Goal: Navigation & Orientation: Find specific page/section

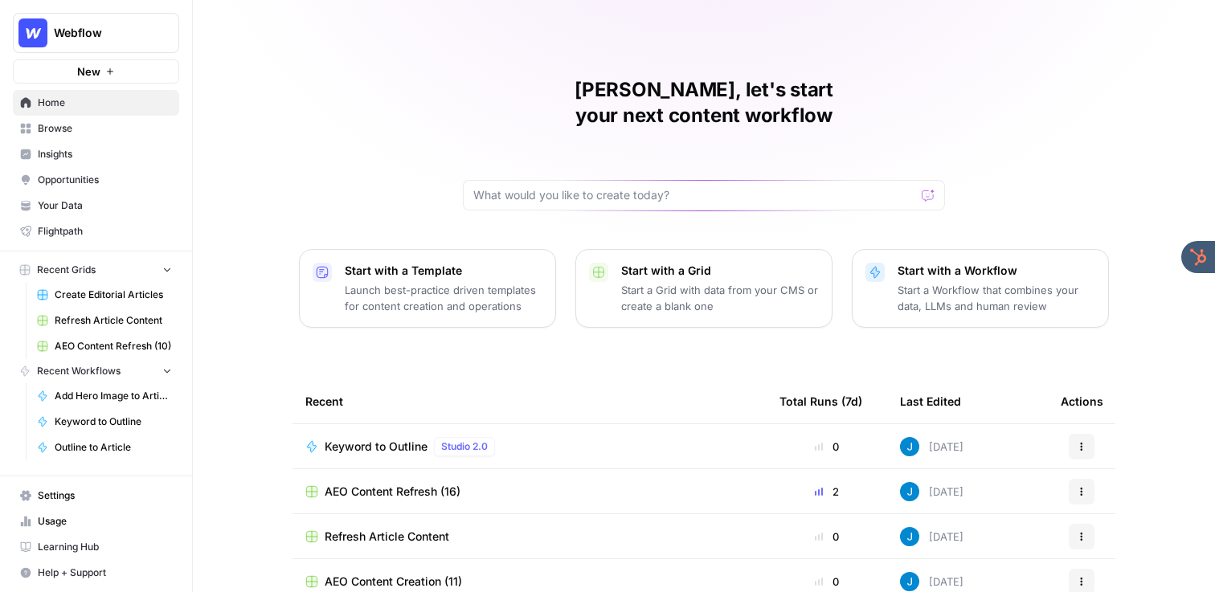
click at [73, 205] on span "Your Data" at bounding box center [105, 205] width 134 height 14
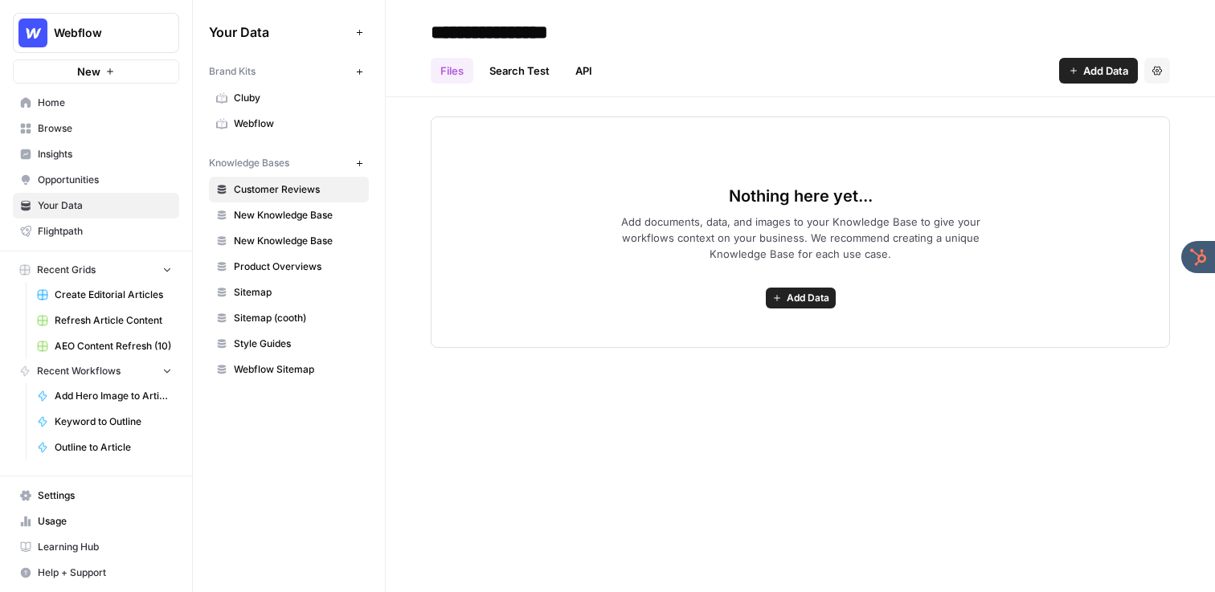
click at [305, 129] on span "Webflow" at bounding box center [298, 124] width 128 height 14
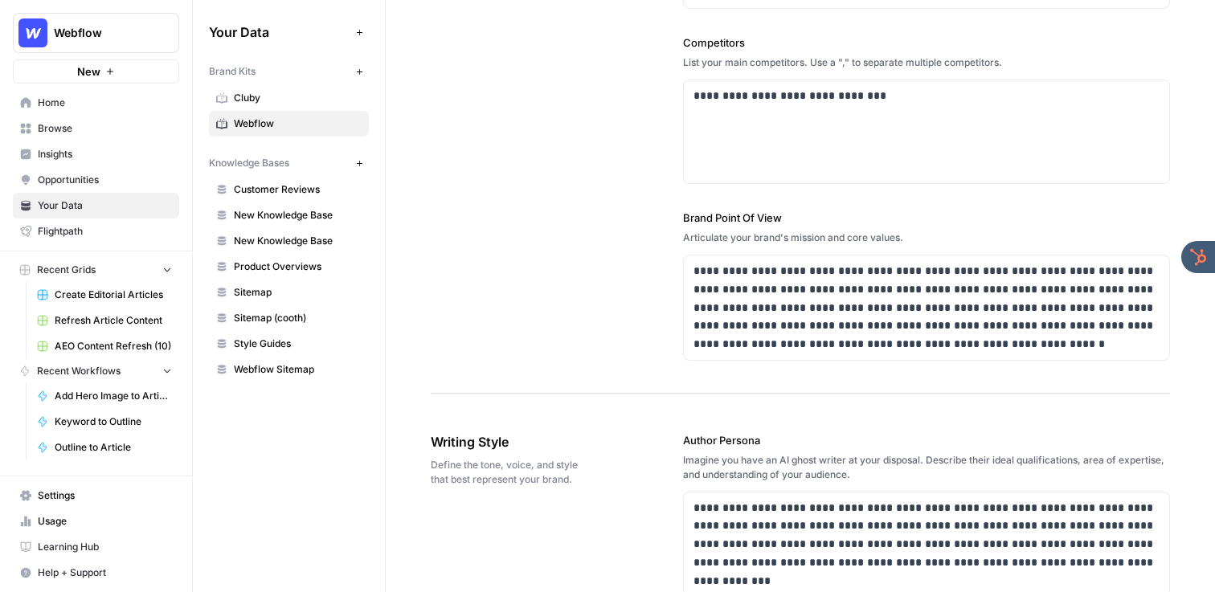
scroll to position [668, 0]
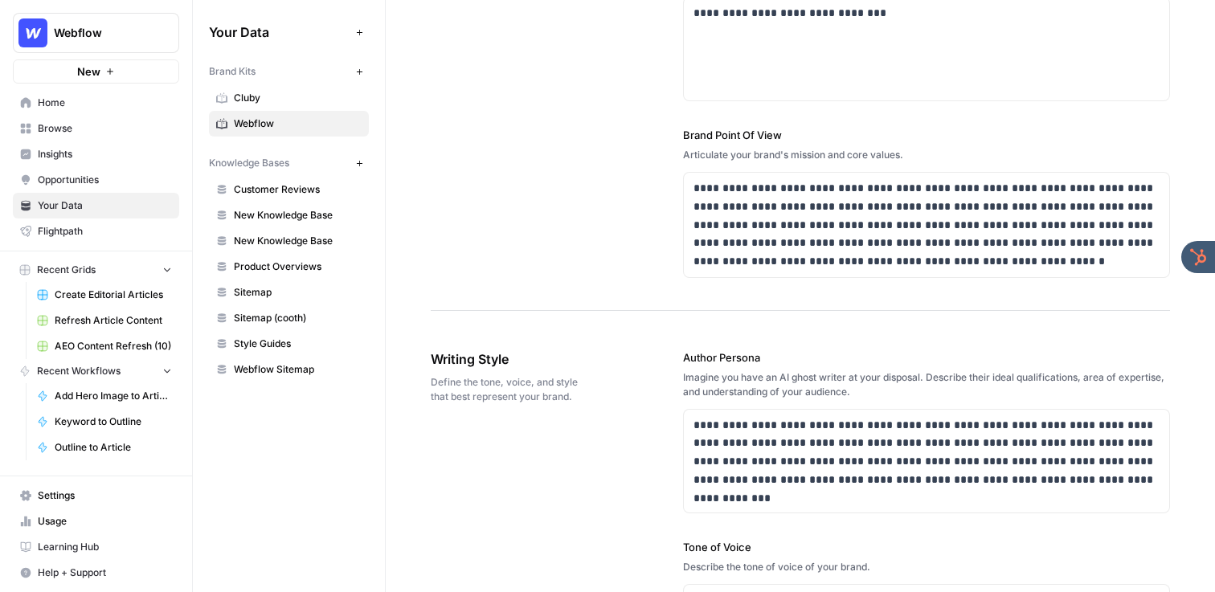
click at [292, 301] on link "Sitemap" at bounding box center [289, 293] width 160 height 26
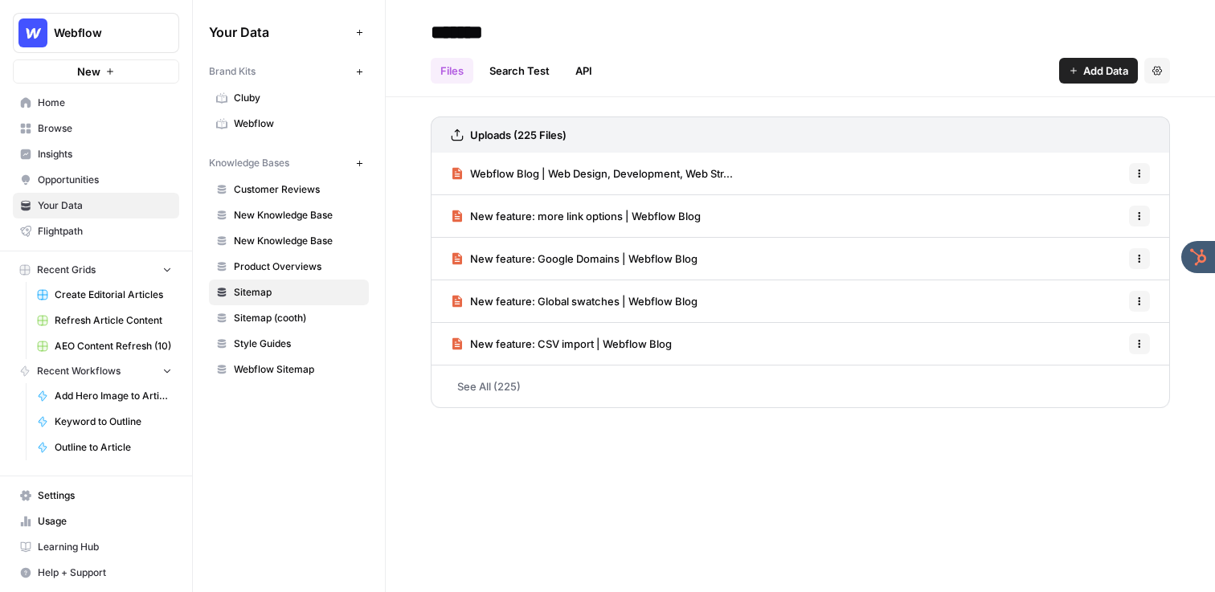
click at [108, 130] on span "Browse" at bounding box center [105, 128] width 134 height 14
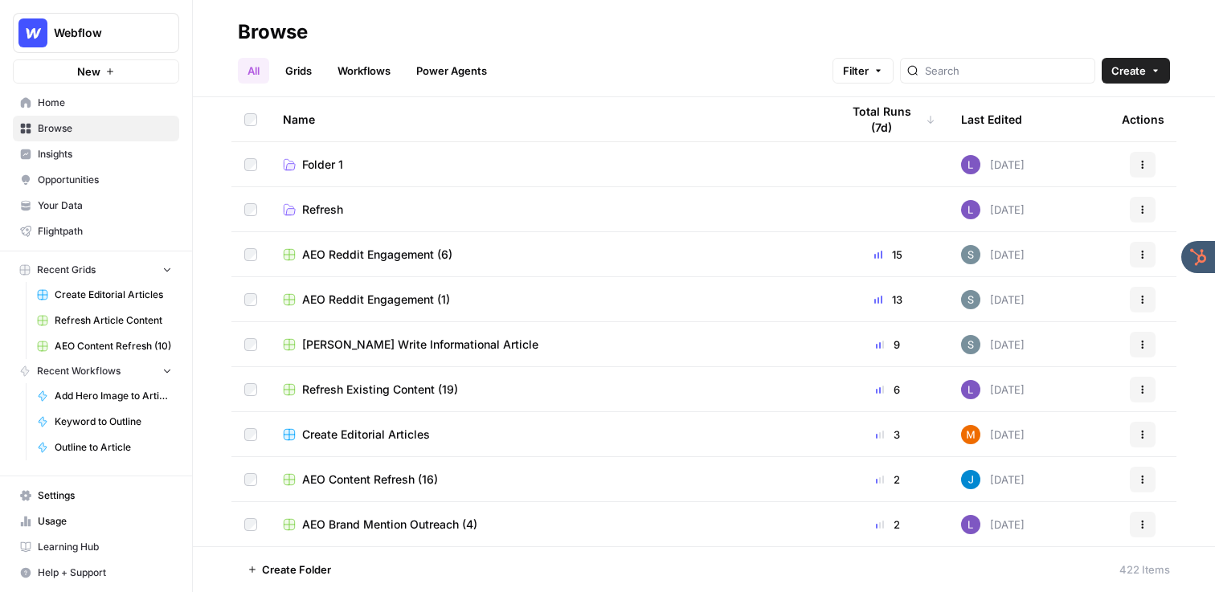
click at [104, 145] on link "Insights" at bounding box center [96, 154] width 166 height 26
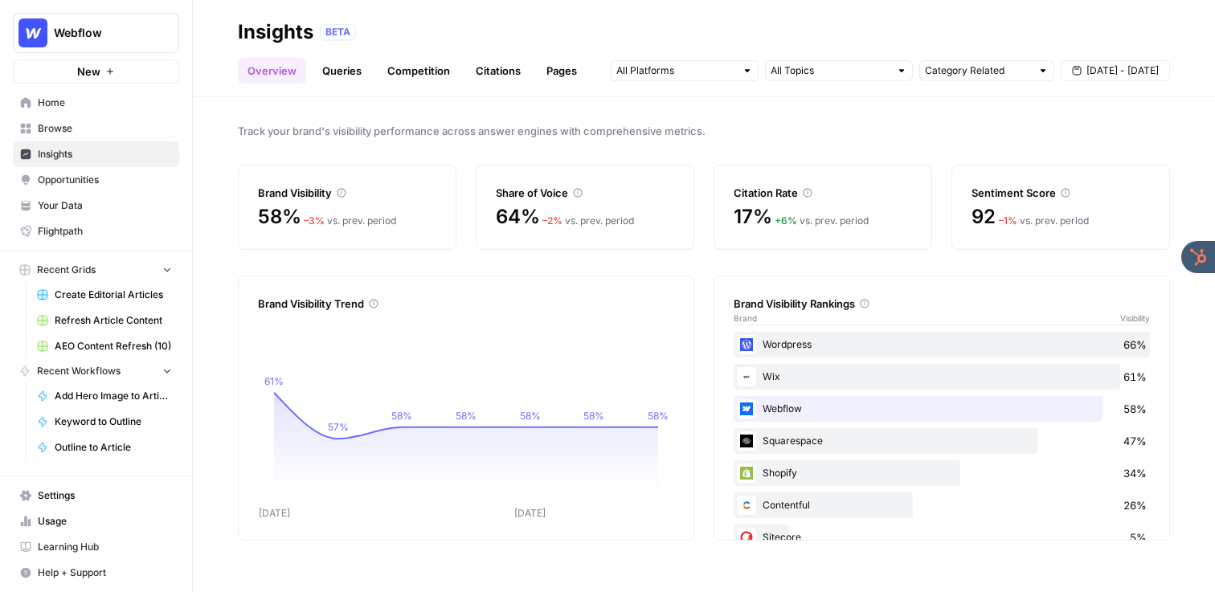
click at [92, 103] on span "Home" at bounding box center [105, 103] width 134 height 14
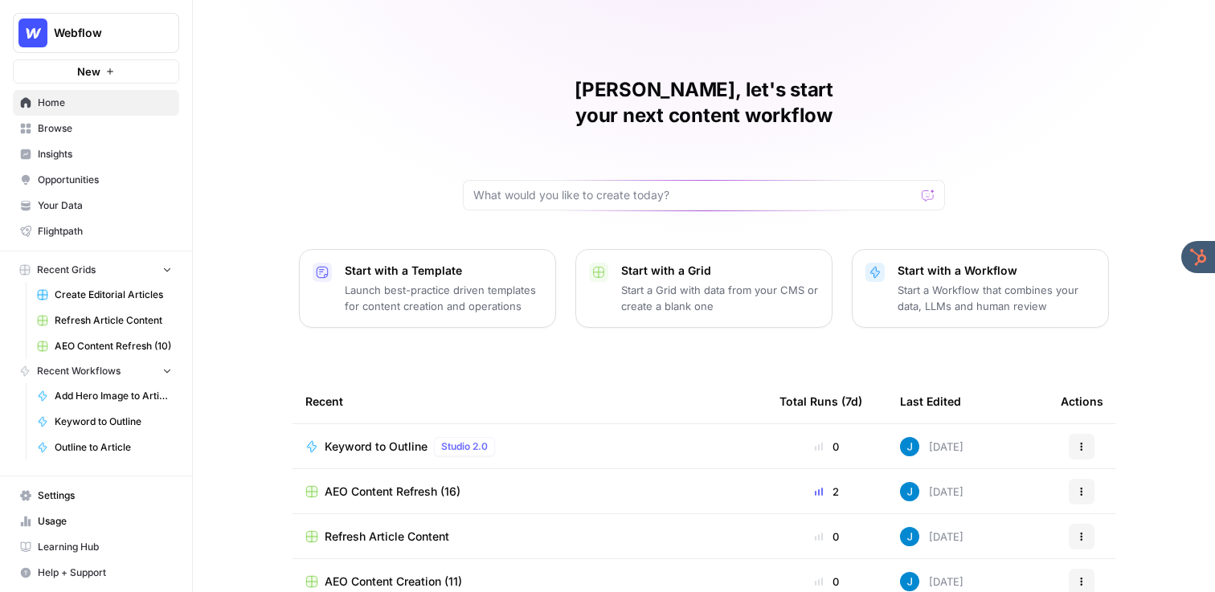
click at [112, 283] on link "Create Editorial Articles" at bounding box center [104, 295] width 149 height 26
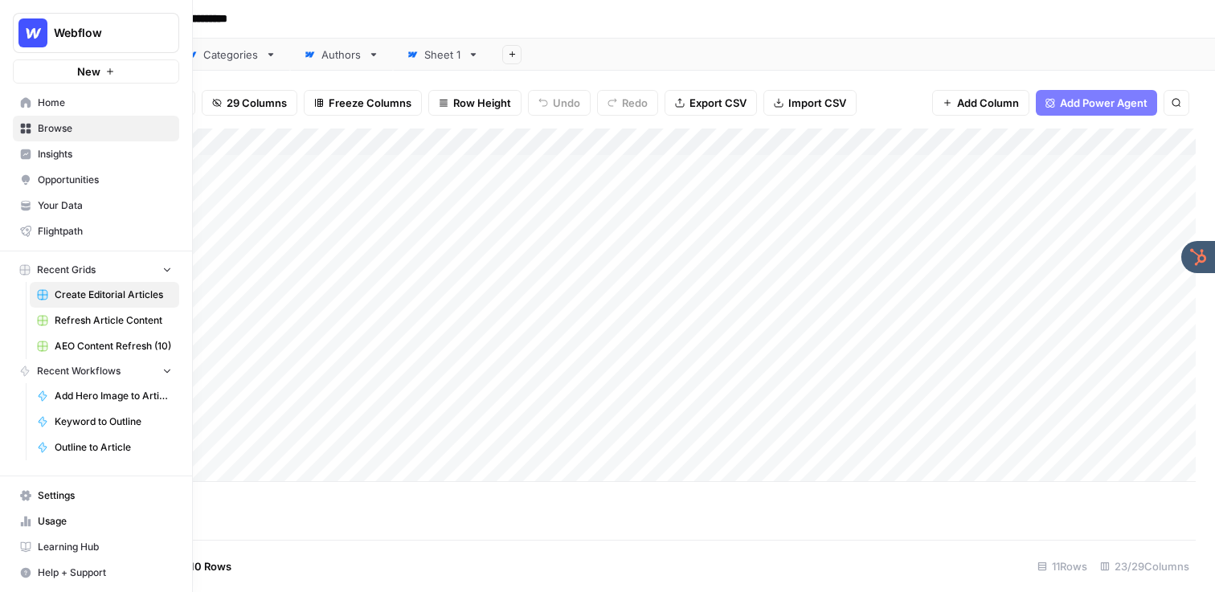
click at [30, 157] on icon at bounding box center [26, 154] width 10 height 10
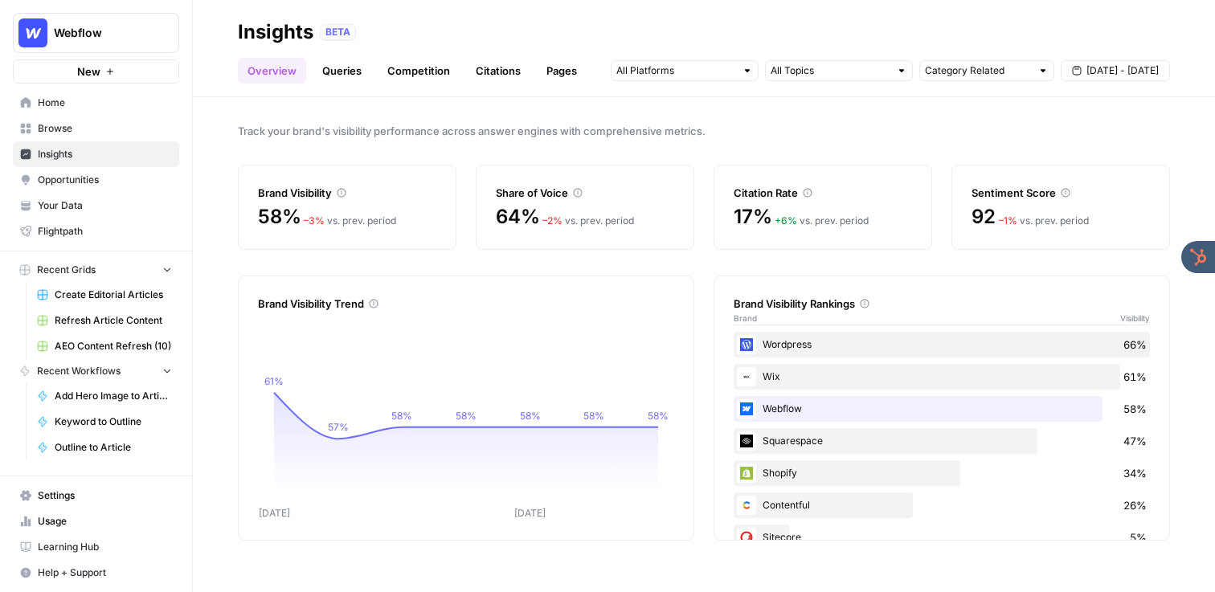
click at [349, 84] on header "Insights BETA Overview Queries Competition Citations Pages Category Related [DA…" at bounding box center [704, 48] width 1022 height 97
click at [338, 66] on link "Queries" at bounding box center [342, 71] width 59 height 26
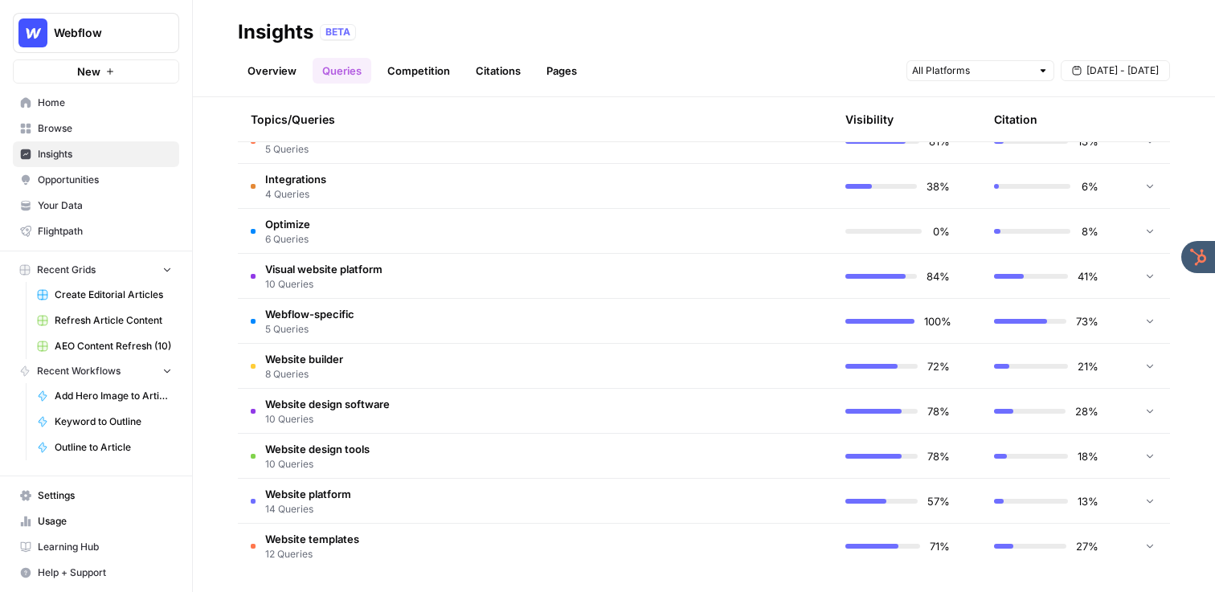
scroll to position [626, 0]
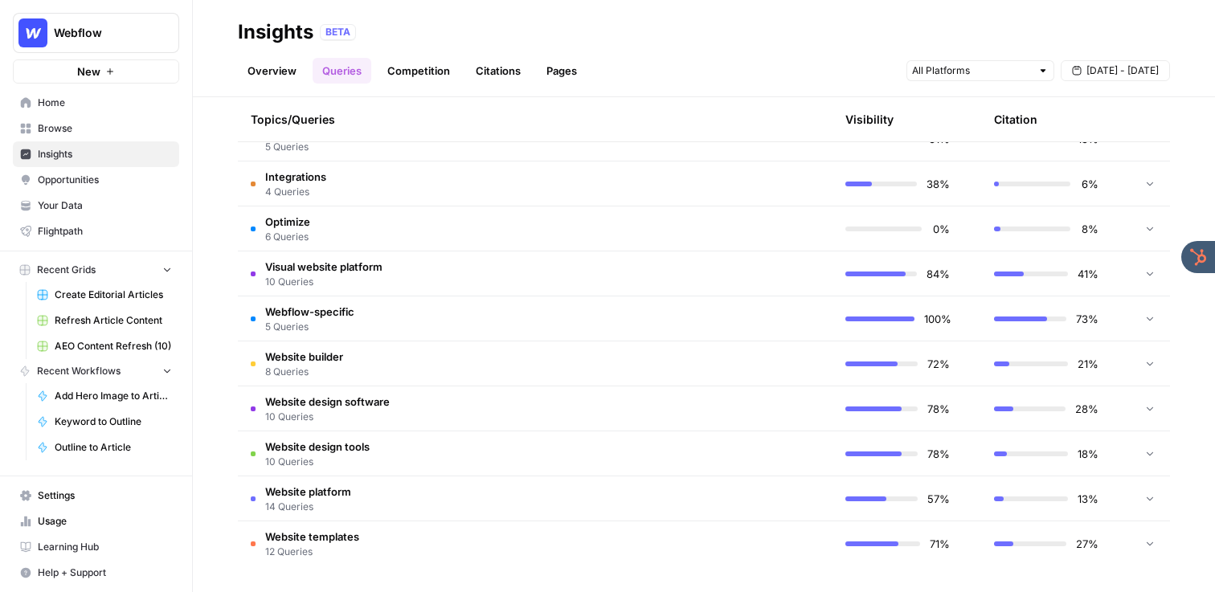
click at [391, 444] on td "Website design tools 10 Queries" at bounding box center [459, 454] width 442 height 44
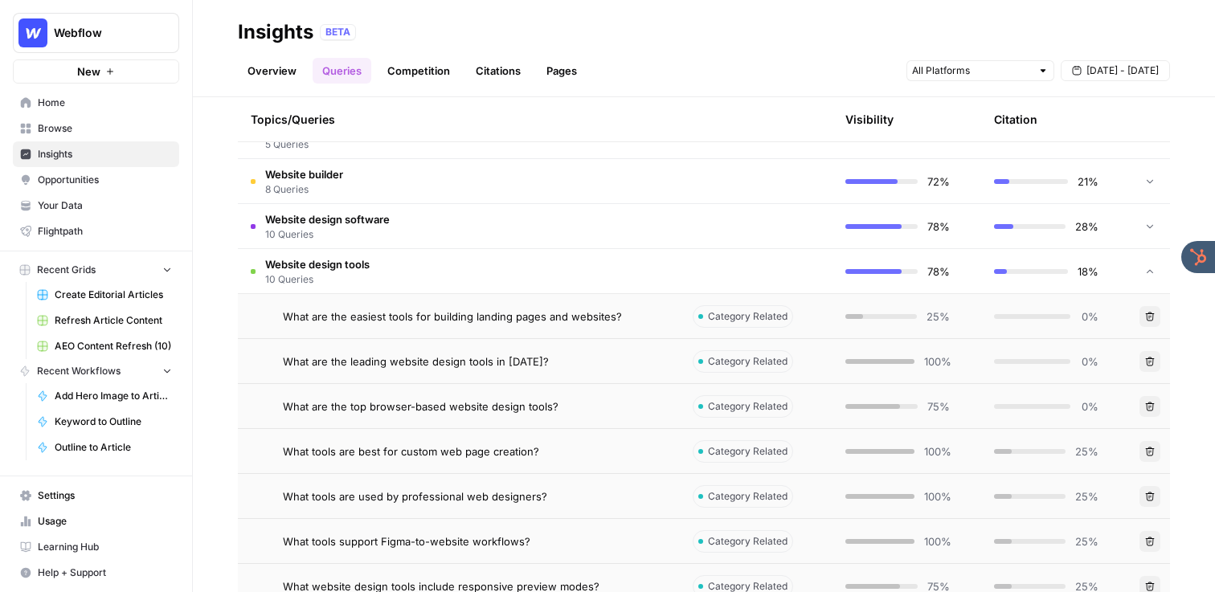
scroll to position [814, 0]
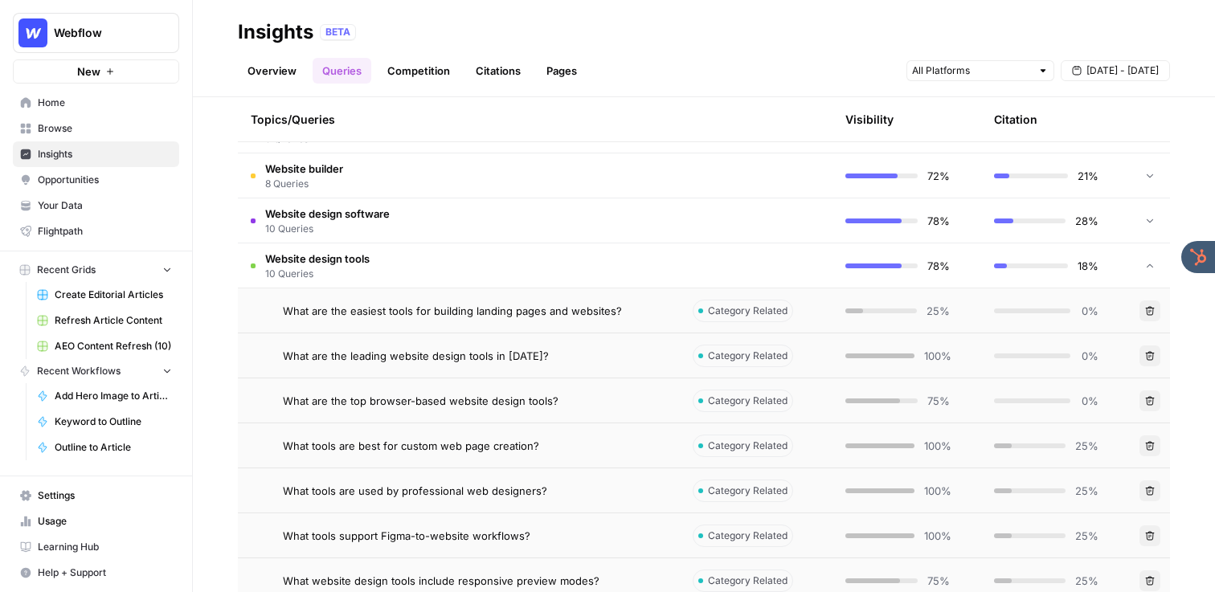
click at [129, 176] on span "Opportunities" at bounding box center [105, 180] width 134 height 14
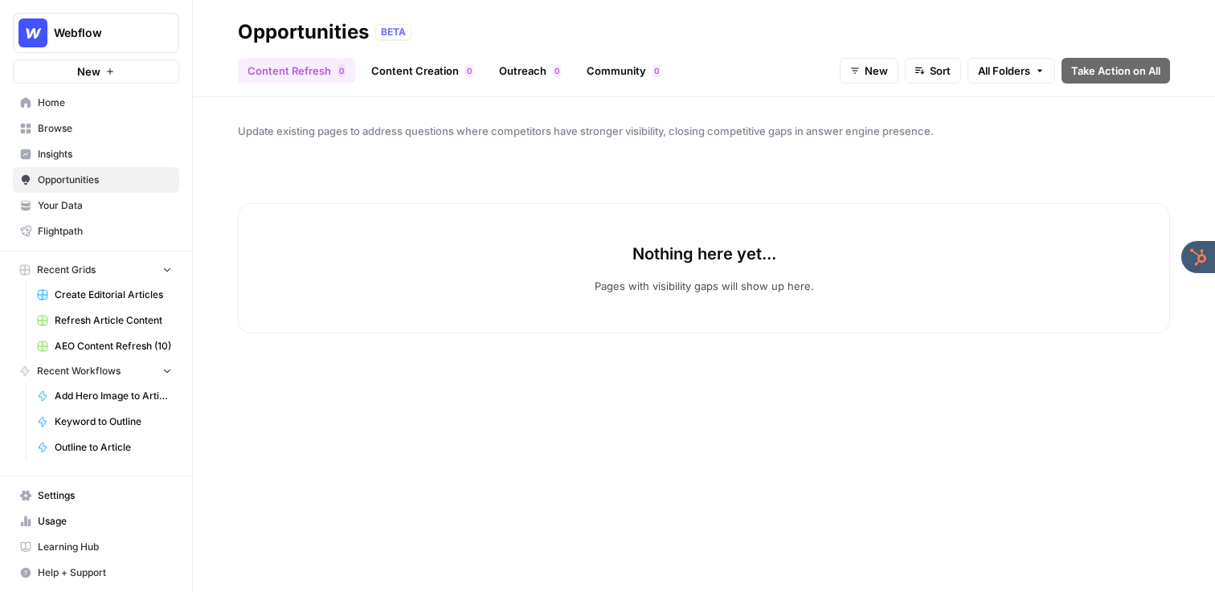
click at [122, 157] on span "Insights" at bounding box center [105, 154] width 134 height 14
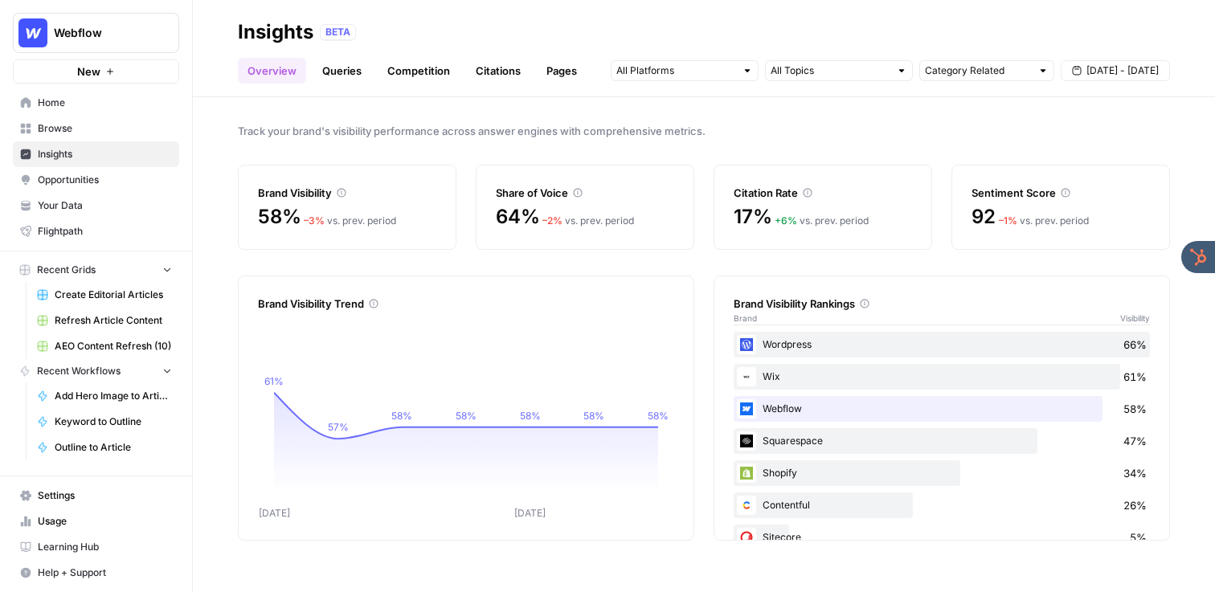
click at [90, 204] on span "Your Data" at bounding box center [105, 205] width 134 height 14
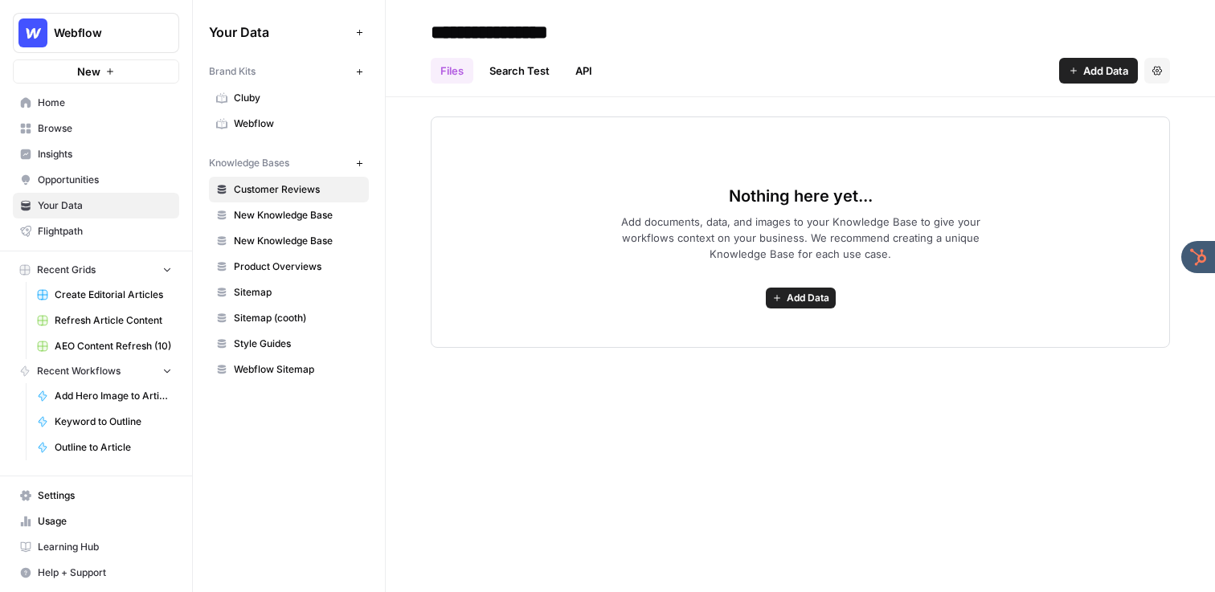
click at [103, 287] on link "Create Editorial Articles" at bounding box center [104, 295] width 149 height 26
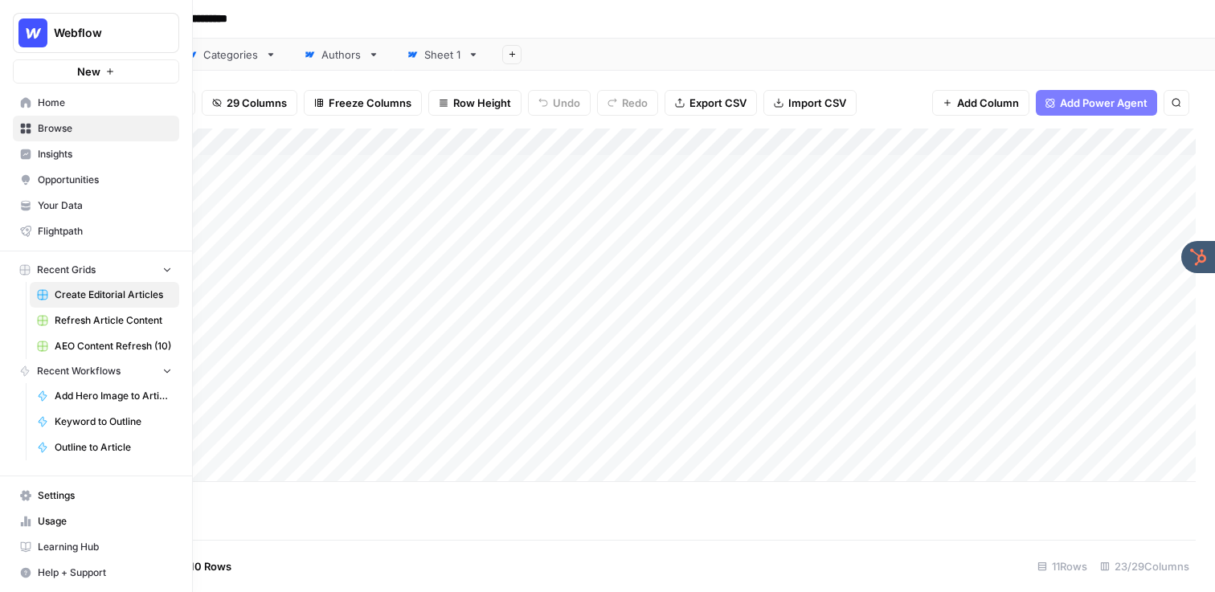
click at [52, 232] on span "Flightpath" at bounding box center [105, 231] width 134 height 14
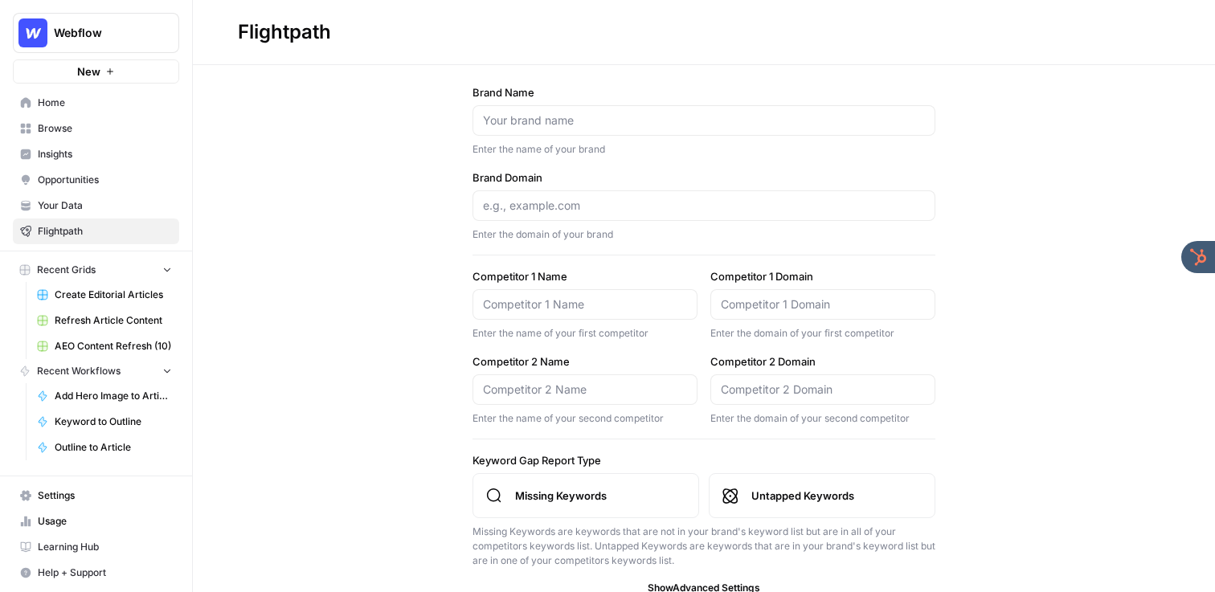
click at [195, 35] on icon "button" at bounding box center [195, 32] width 4 height 6
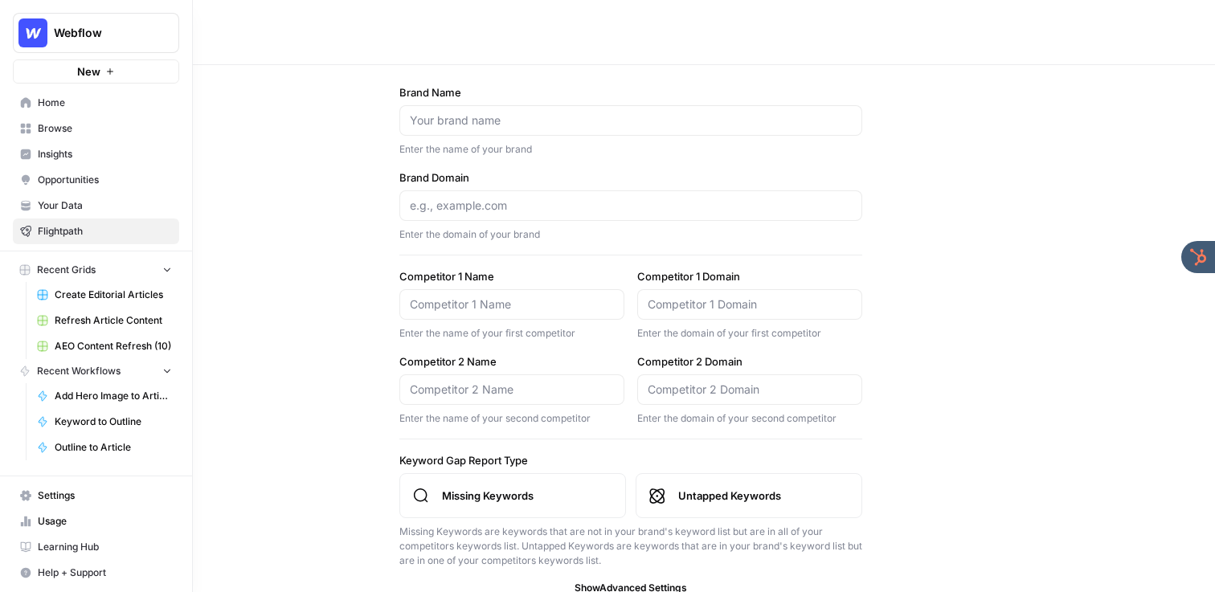
click at [30, 104] on icon at bounding box center [26, 102] width 10 height 10
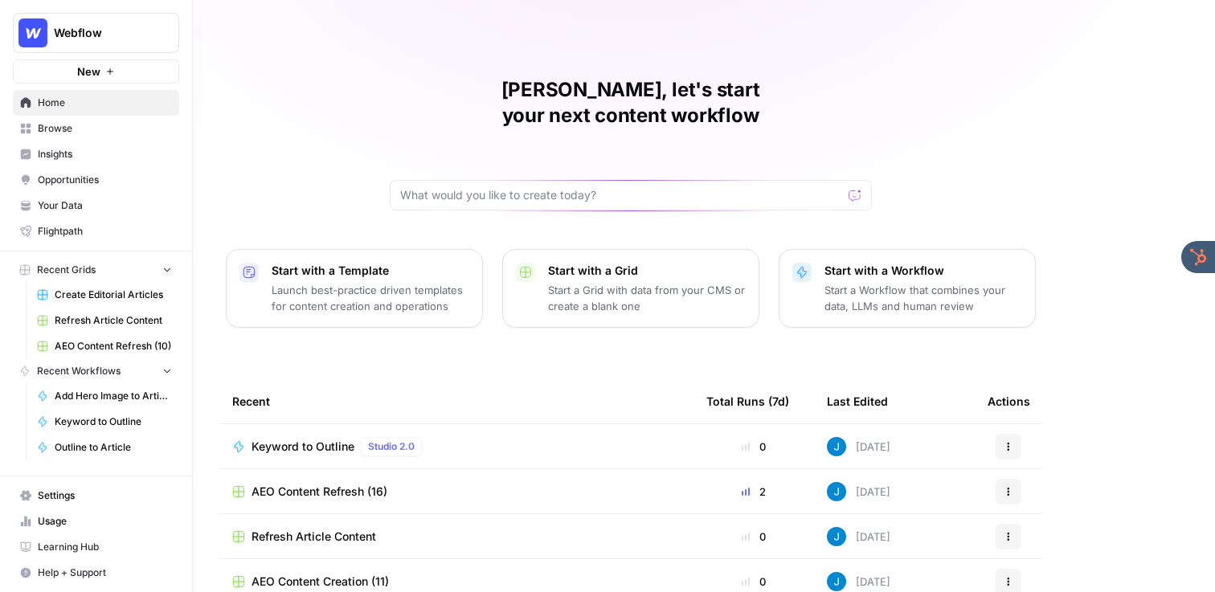
click at [46, 148] on span "Insights" at bounding box center [105, 154] width 134 height 14
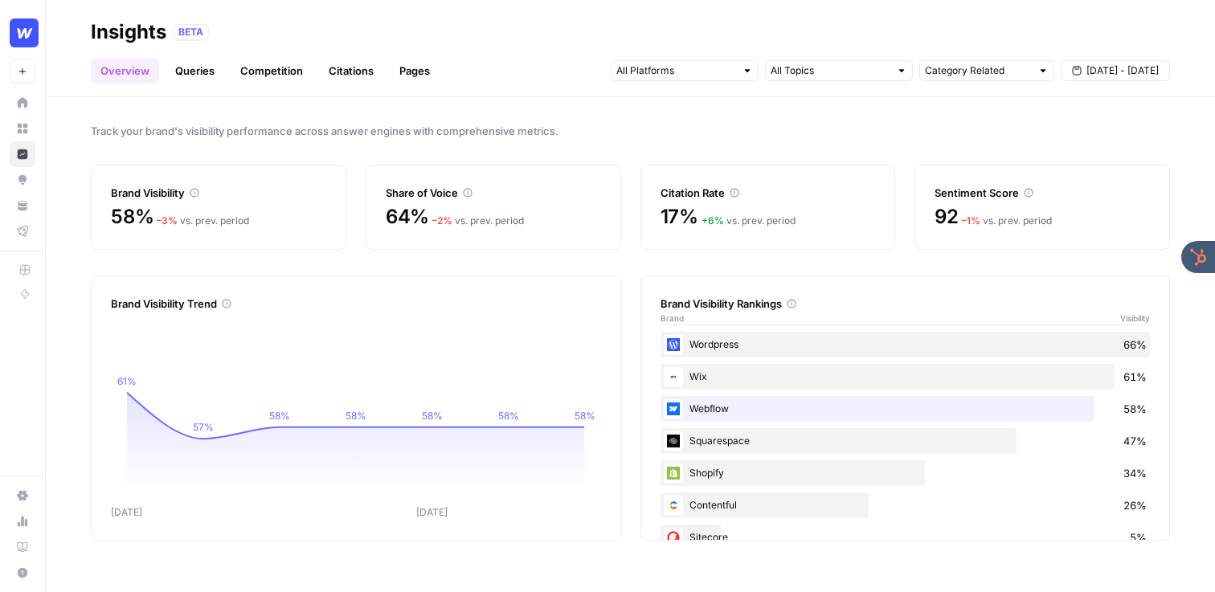
click at [193, 75] on link "Queries" at bounding box center [195, 71] width 59 height 26
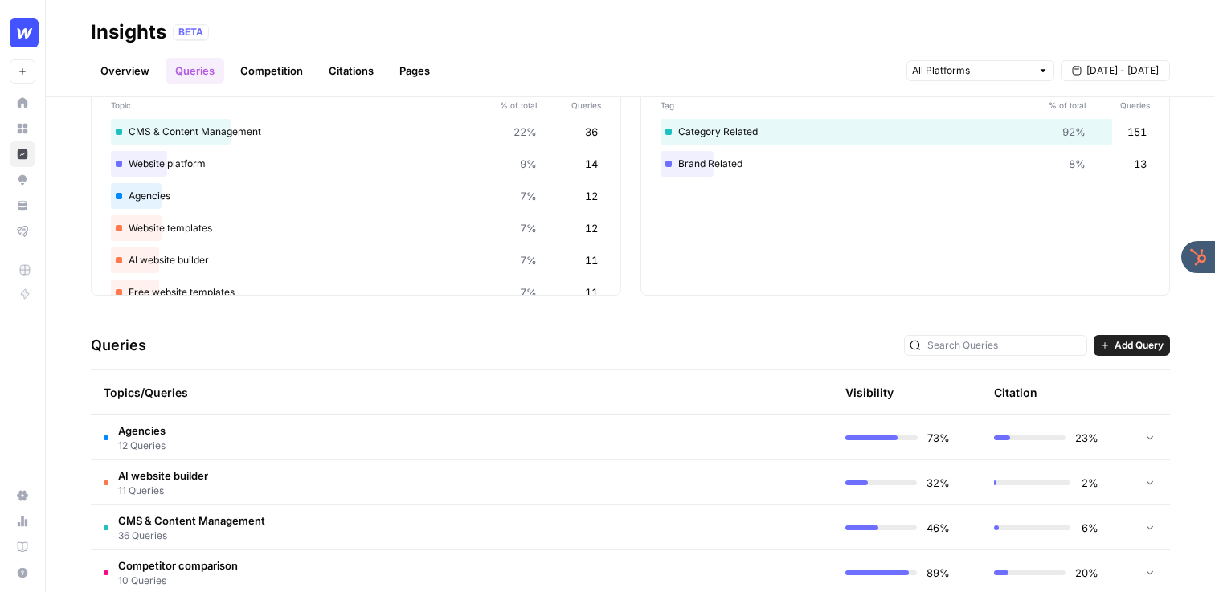
scroll to position [125, 0]
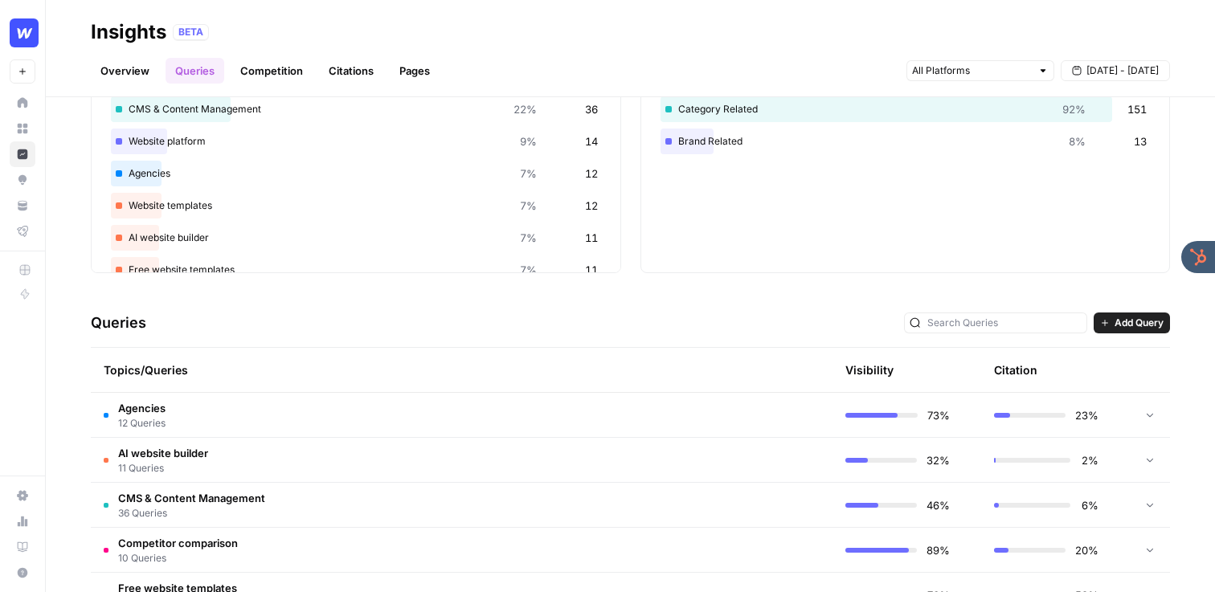
click at [321, 420] on td "Agencies 12 Queries" at bounding box center [385, 415] width 589 height 44
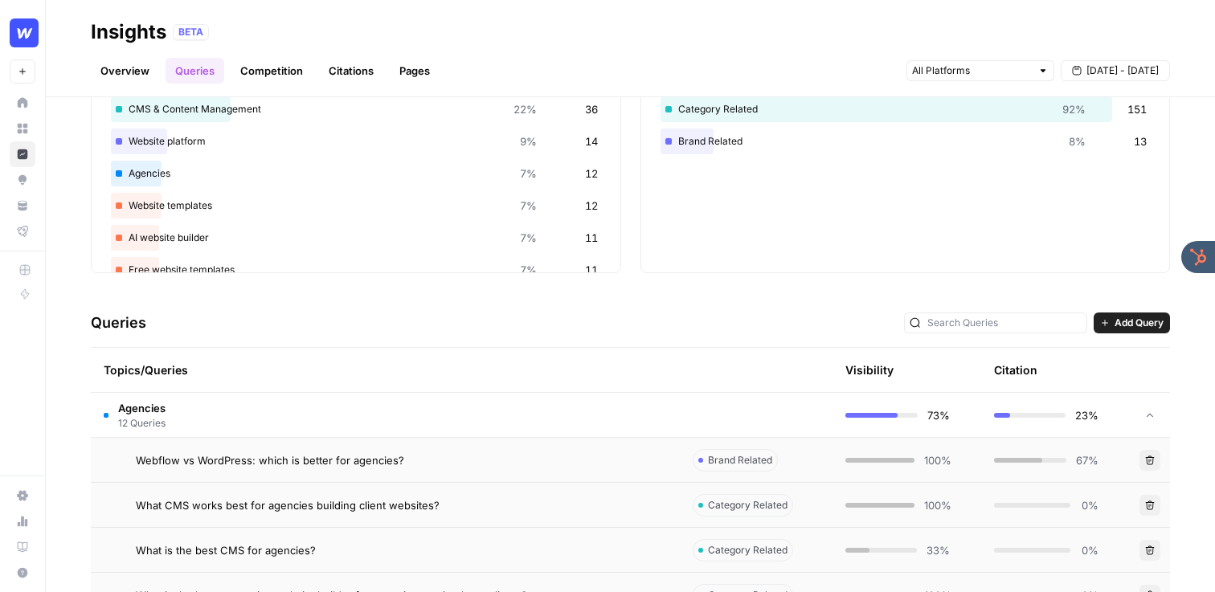
click at [320, 448] on td "Webflow vs WordPress: which is better for agencies?" at bounding box center [385, 460] width 589 height 44
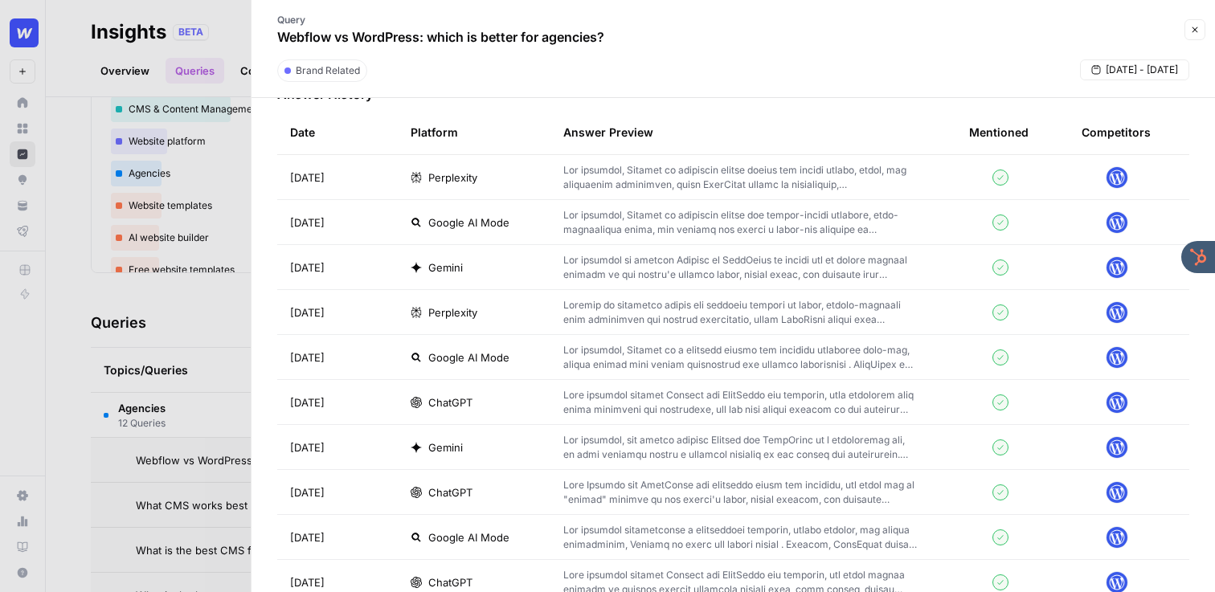
scroll to position [509, 0]
click at [726, 305] on p at bounding box center [740, 311] width 354 height 29
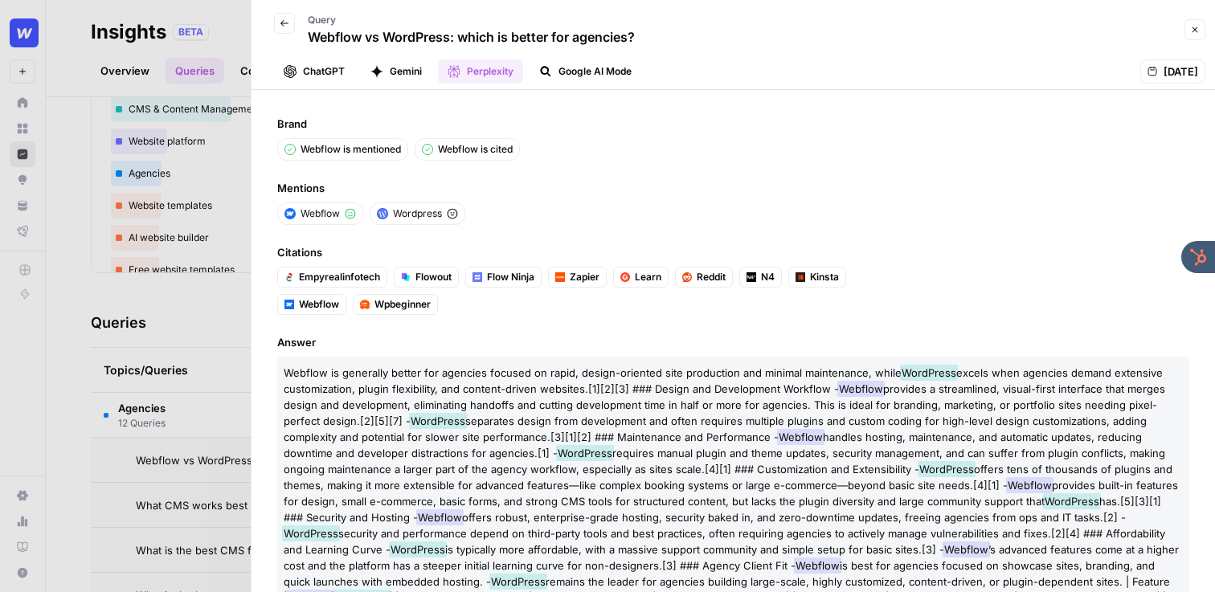
click at [295, 21] on div "Back Query Webflow vs WordPress: which is better for agencies?" at bounding box center [448, 29] width 374 height 47
click at [288, 21] on icon "button" at bounding box center [285, 23] width 10 height 10
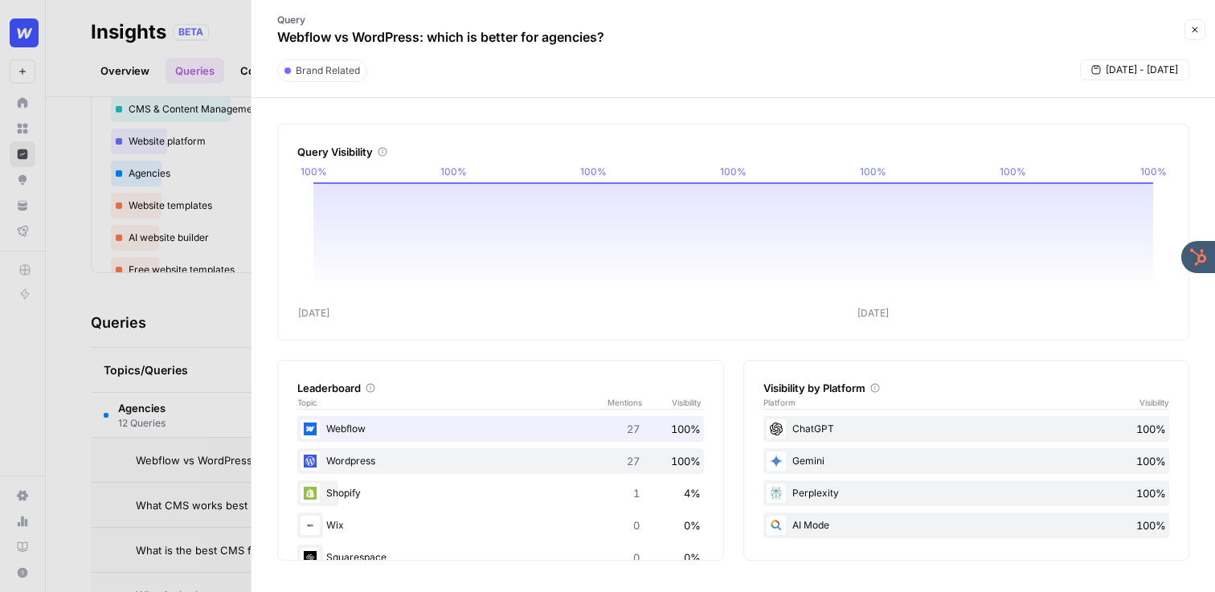
click at [837, 522] on div "AI Mode 100%" at bounding box center [966, 526] width 407 height 26
click at [827, 526] on div "AI Mode 100%" at bounding box center [966, 526] width 407 height 26
click at [219, 53] on div at bounding box center [607, 296] width 1215 height 592
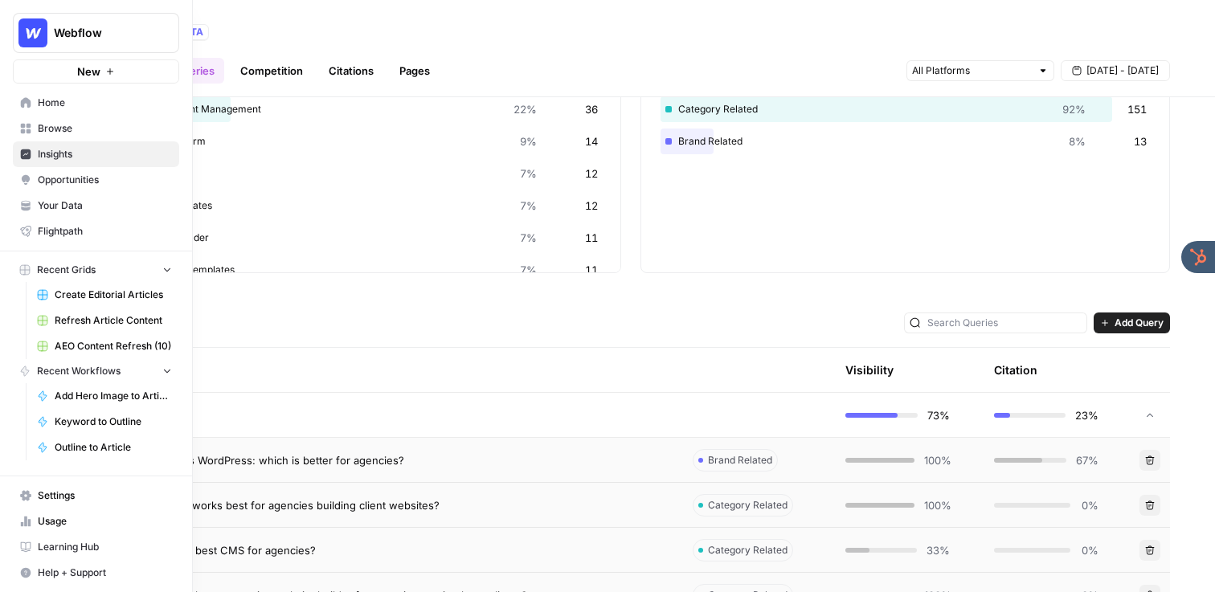
click at [106, 34] on span "Webflow" at bounding box center [102, 33] width 97 height 16
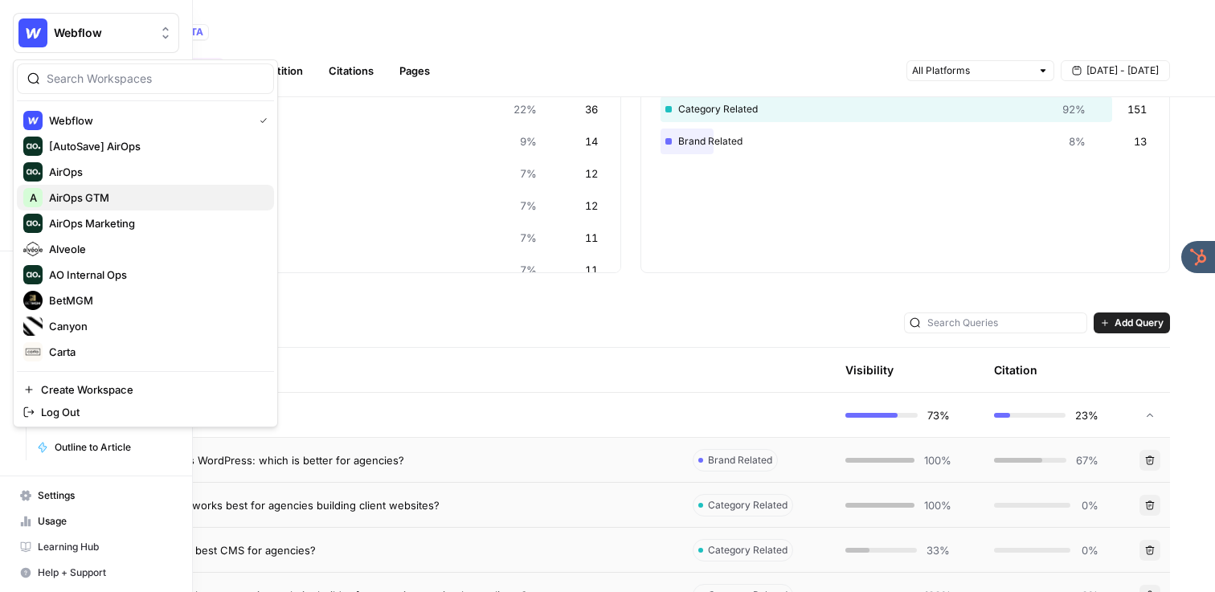
click at [95, 198] on span "AirOps GTM" at bounding box center [155, 198] width 212 height 16
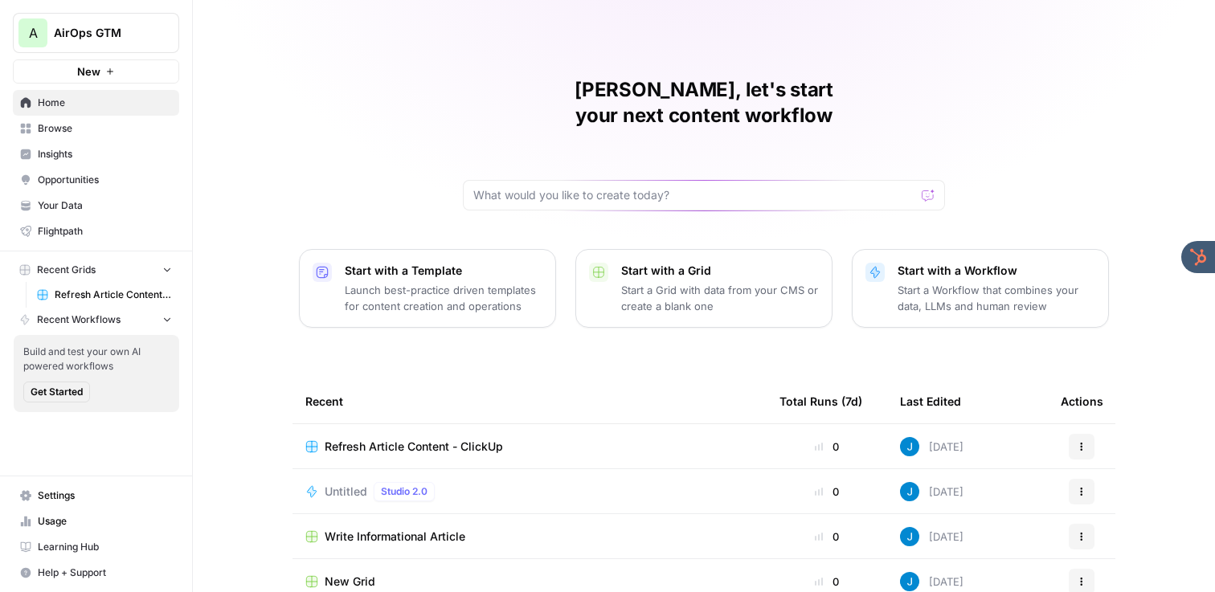
click at [92, 293] on span "Refresh Article Content - ClickUp" at bounding box center [113, 295] width 117 height 14
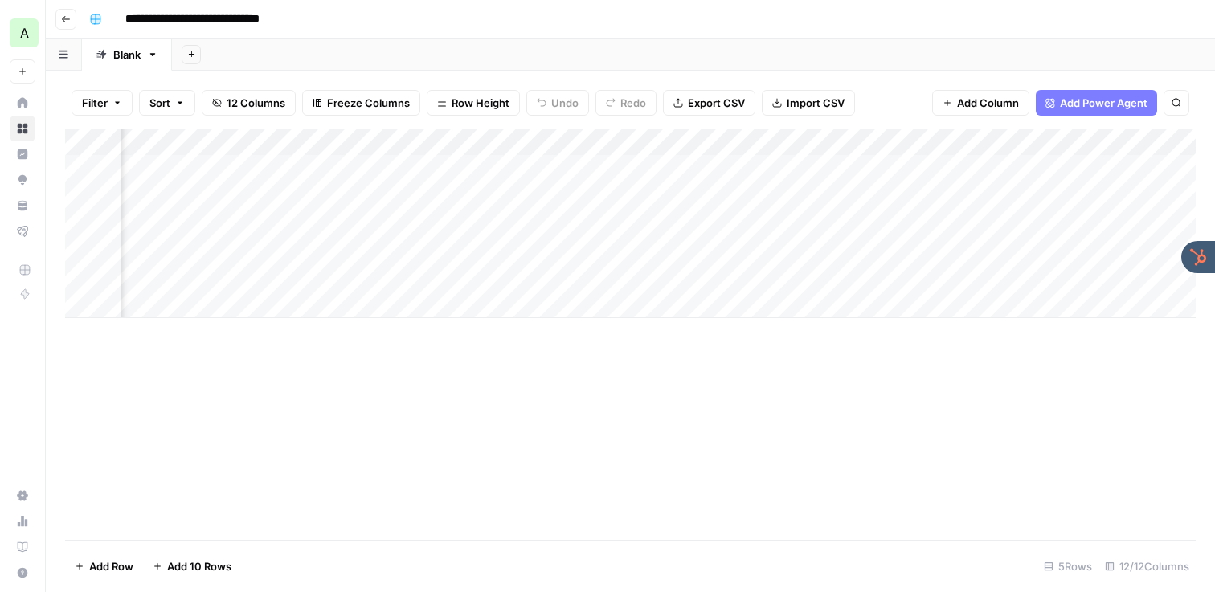
scroll to position [0, 403]
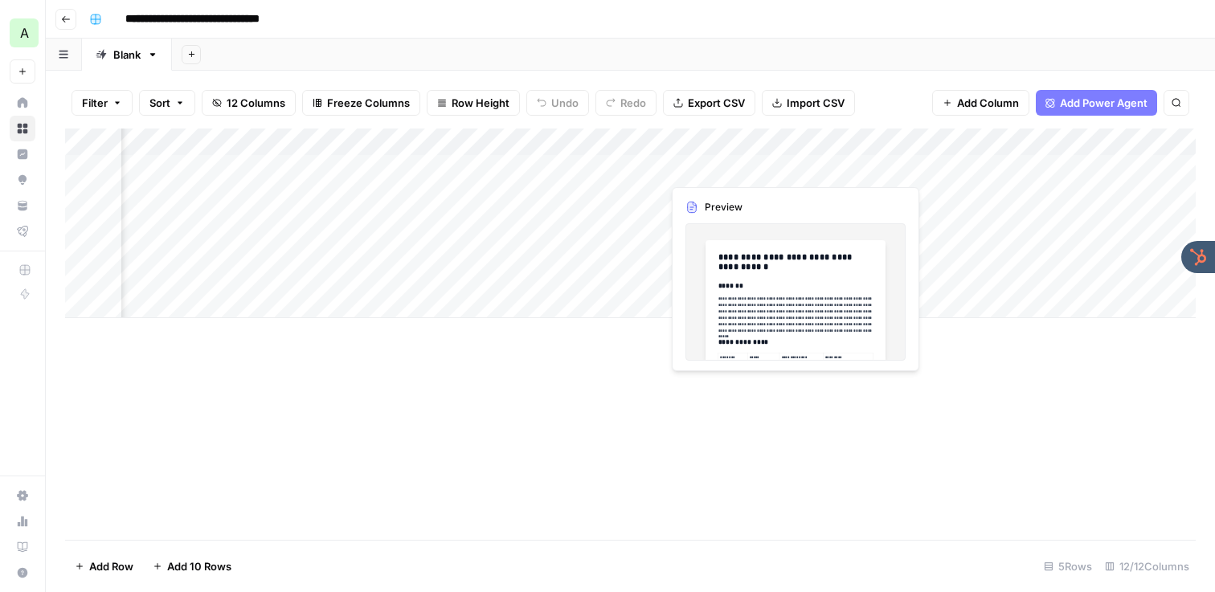
click at [714, 162] on div "Add Column" at bounding box center [630, 224] width 1131 height 190
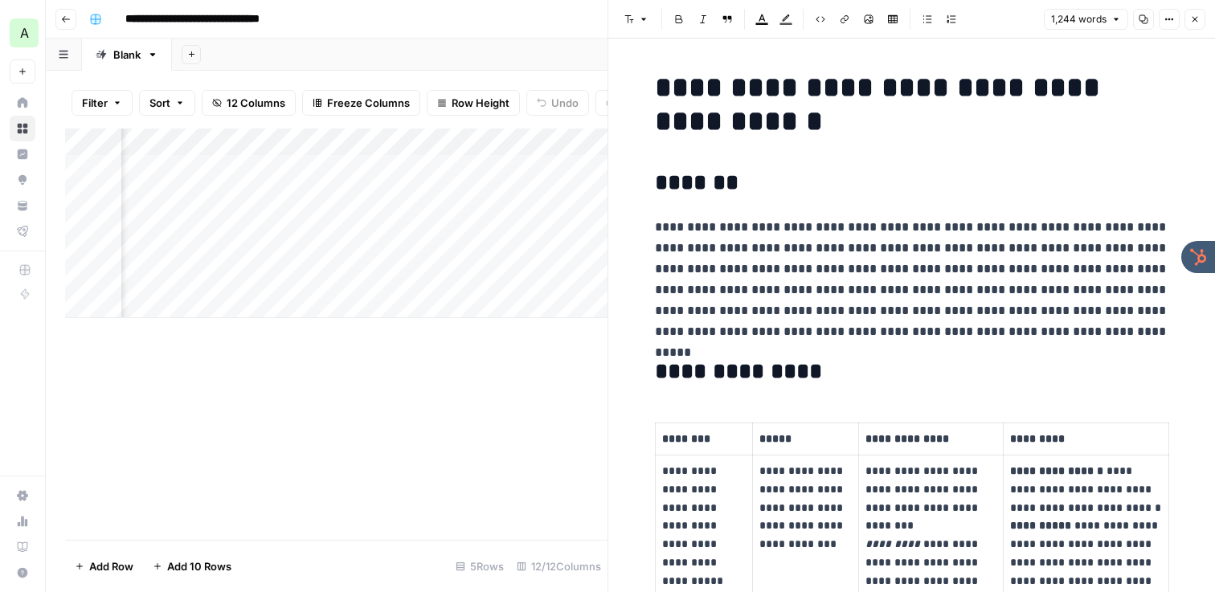
click at [1202, 18] on button "Close" at bounding box center [1194, 19] width 21 height 21
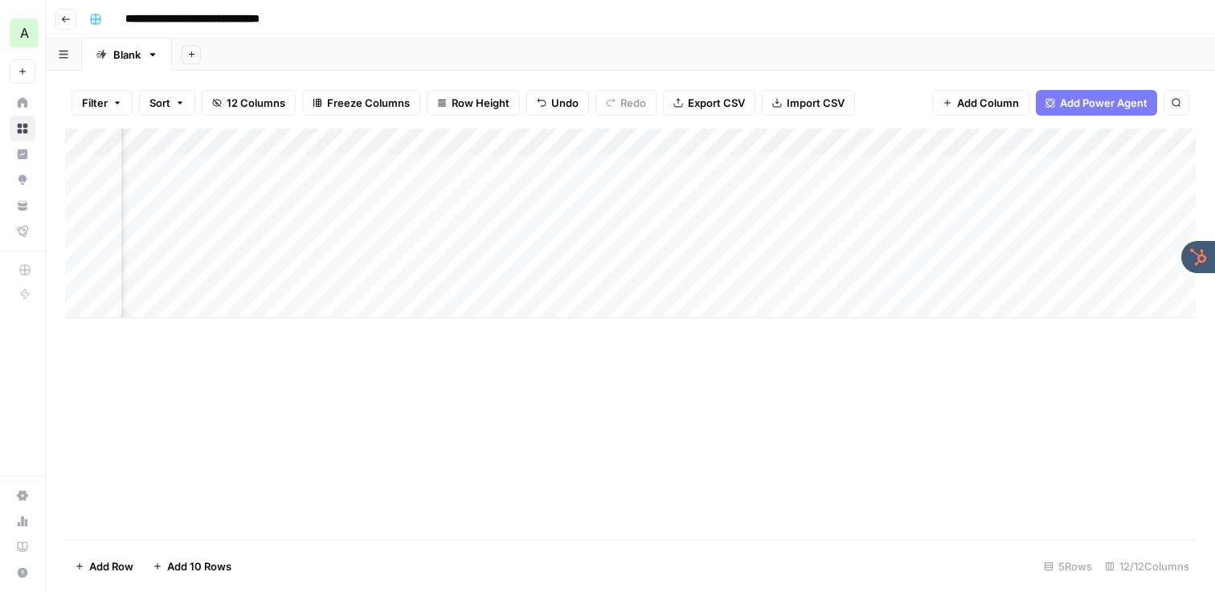
scroll to position [0, 1292]
